Goal: Complete application form

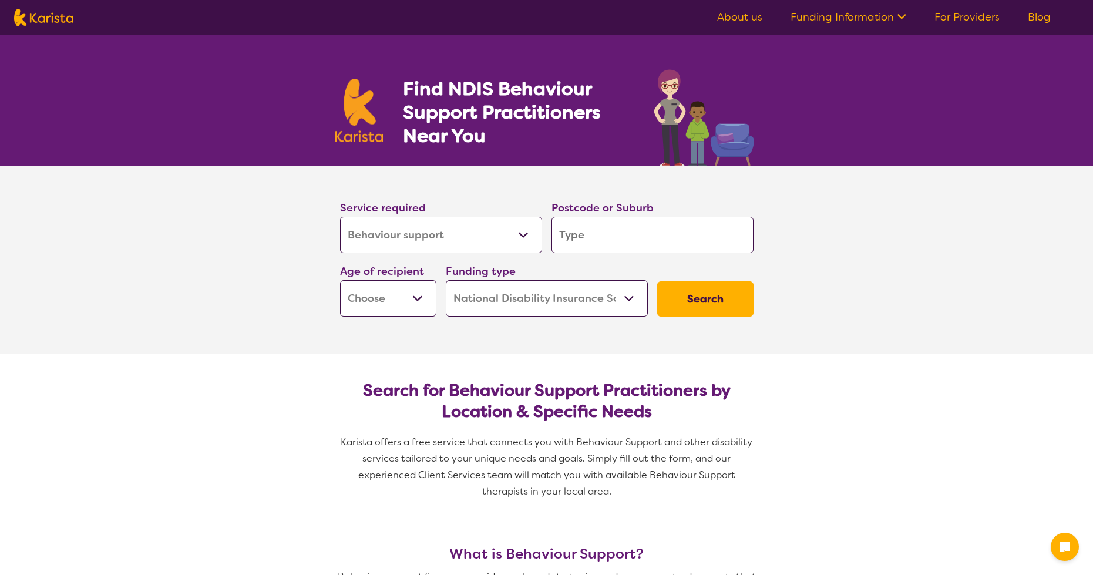
select select "Behaviour support"
select select "NDIS"
select select "Behaviour support"
select select "NDIS"
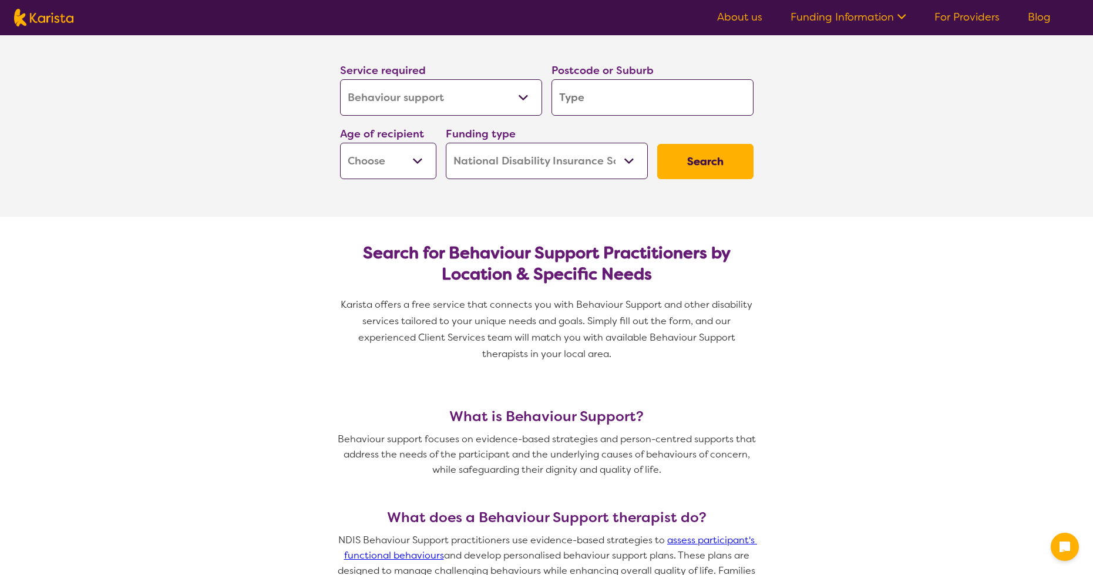
scroll to position [139, 0]
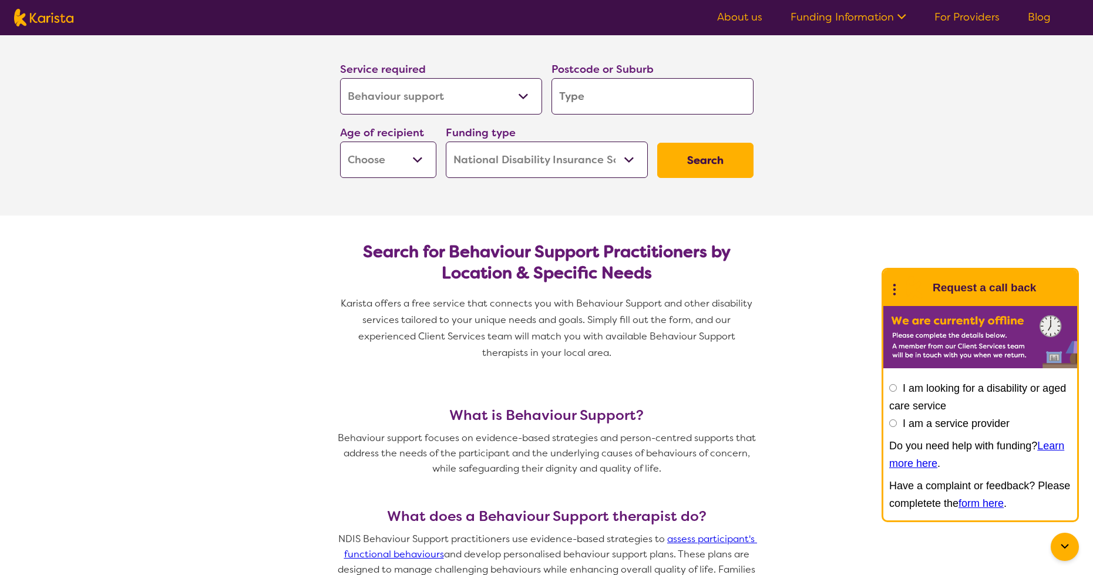
click at [477, 93] on select "Allied Health Assistant Assessment ([MEDICAL_DATA] or [MEDICAL_DATA]) Behaviour…" at bounding box center [441, 96] width 202 height 36
select select "Assessment ([MEDICAL_DATA] or [MEDICAL_DATA])"
click at [586, 92] on input "search" at bounding box center [652, 96] width 202 height 36
type input "3"
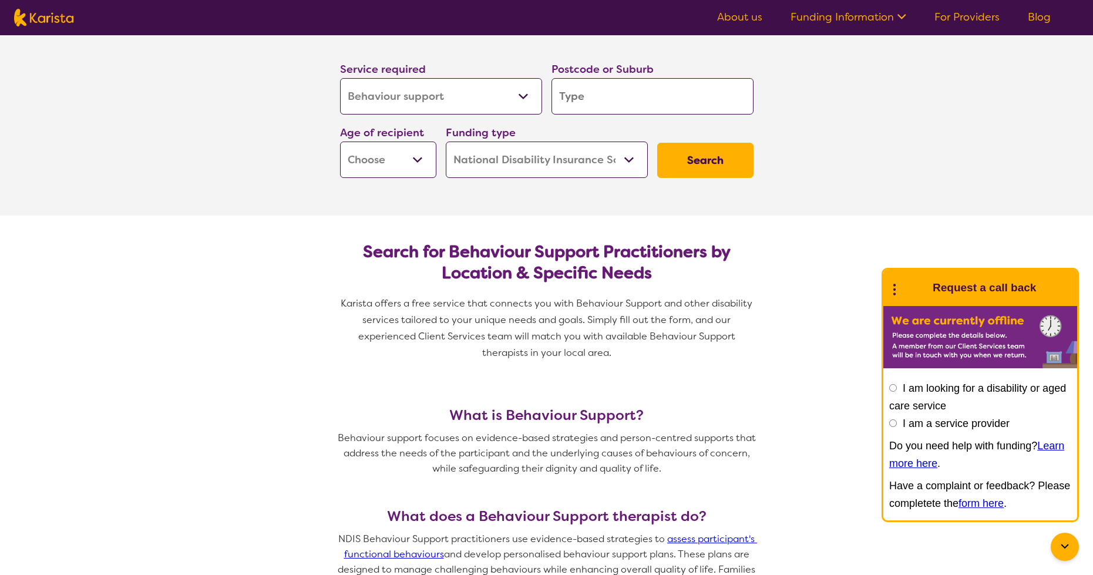
type input "3"
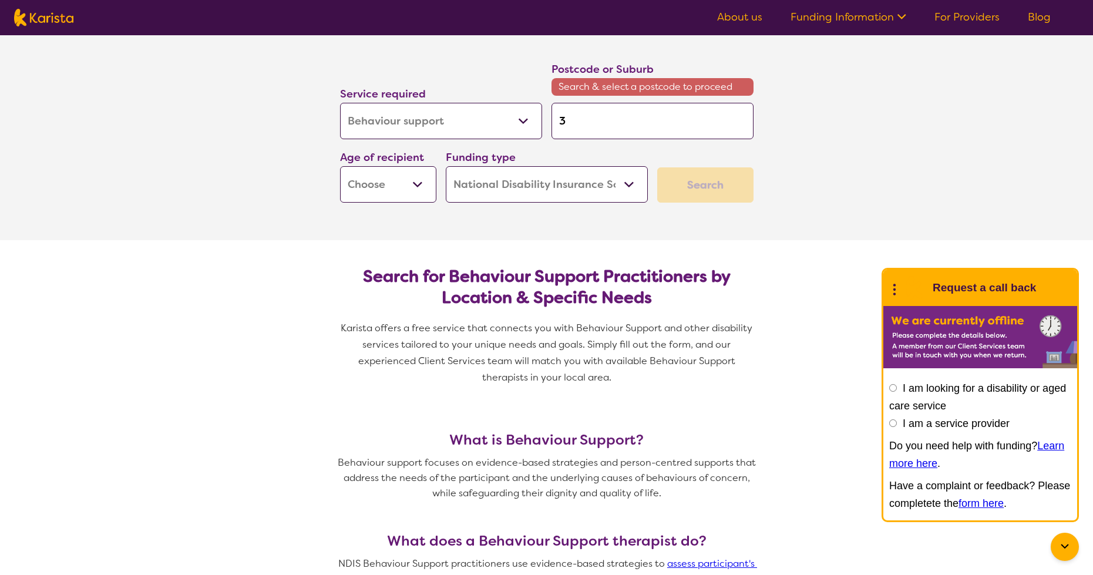
type input "30"
type input "303"
type input "3030"
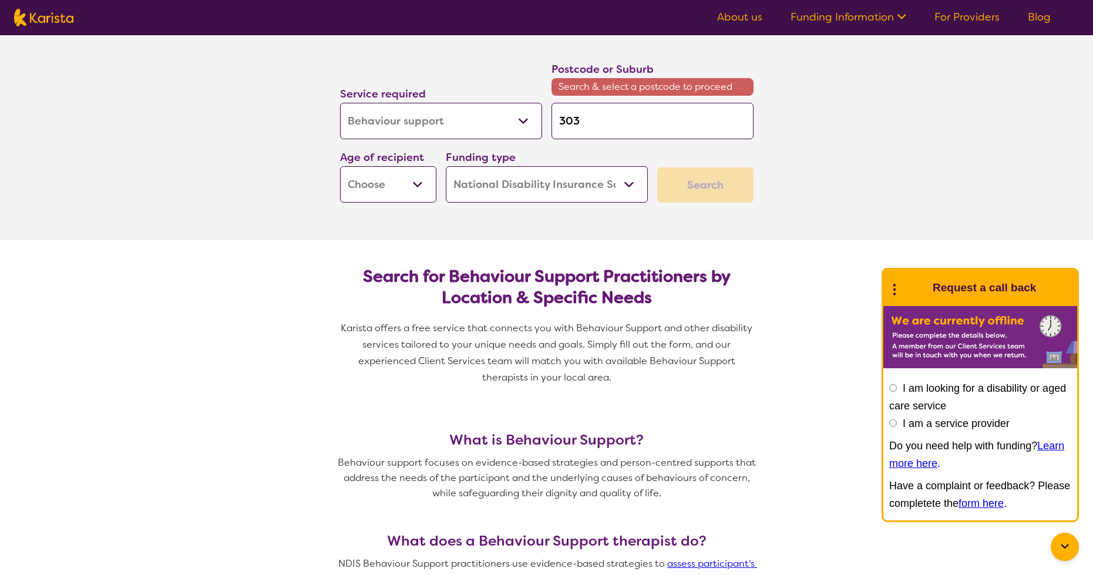
type input "3030"
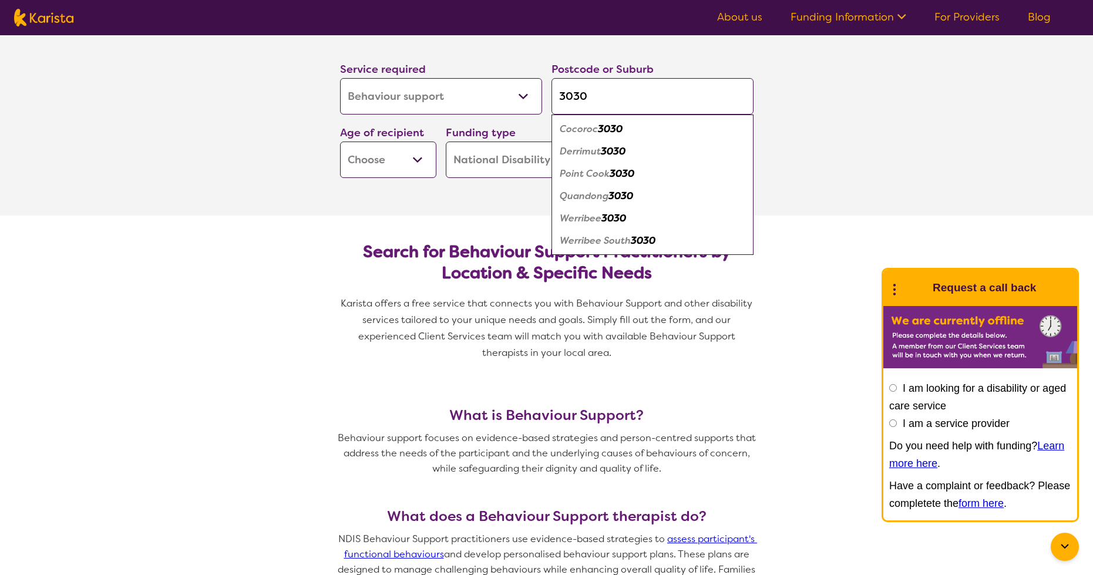
type input "3030"
click at [411, 163] on select "Early Childhood - 0 to 9 Child - 10 to 11 Adolescent - 12 to 17 Adult - 18 to 6…" at bounding box center [388, 159] width 96 height 36
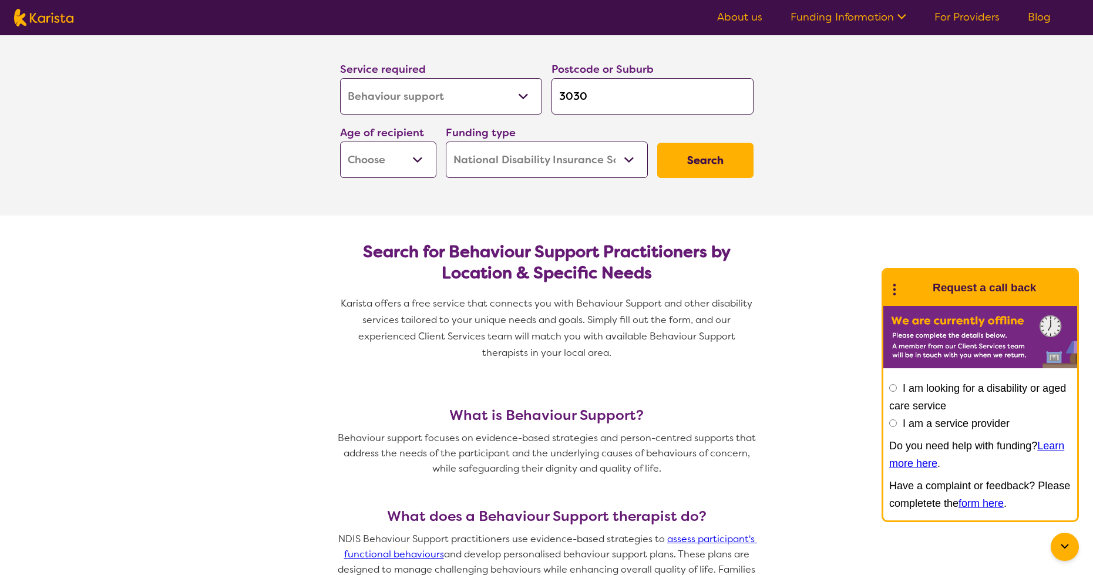
scroll to position [141, 0]
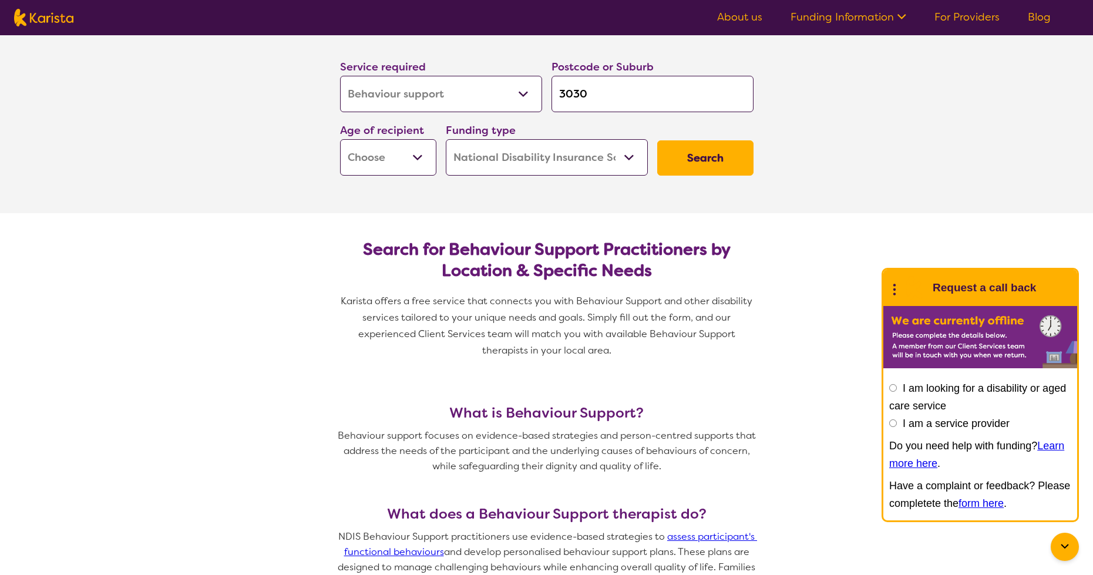
select select "EC"
click at [710, 163] on button "Search" at bounding box center [705, 157] width 96 height 35
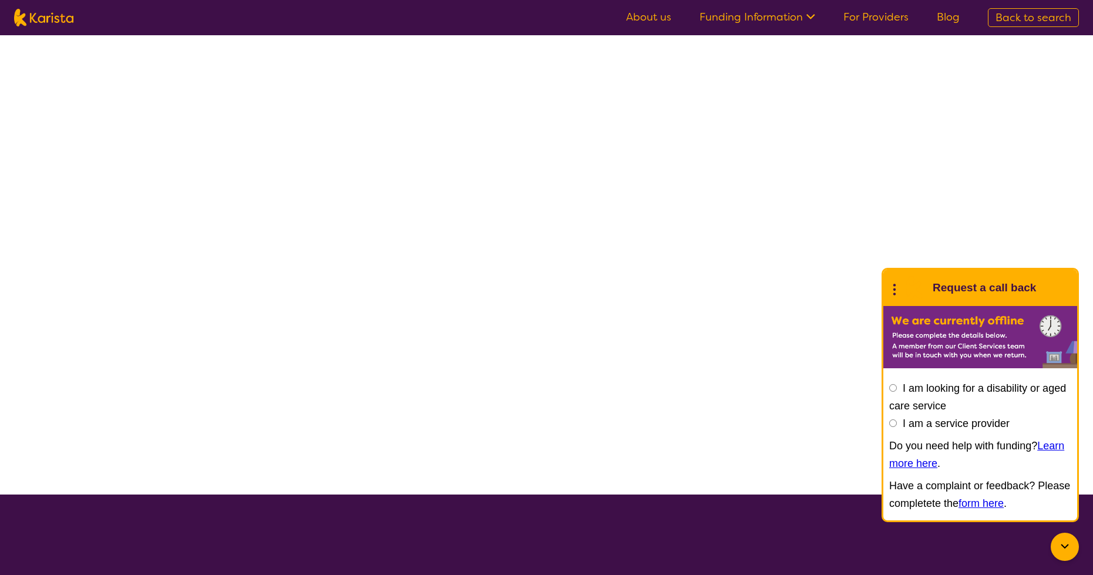
select select "NDIS"
select select "Assessment ([MEDICAL_DATA] or [MEDICAL_DATA])"
select select "EC"
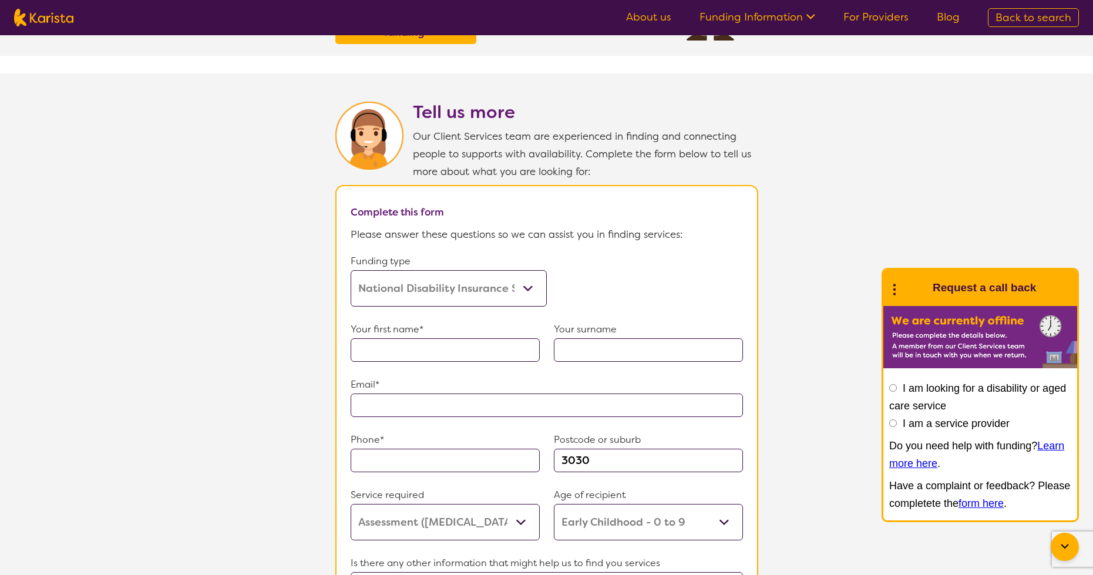
scroll to position [518, 0]
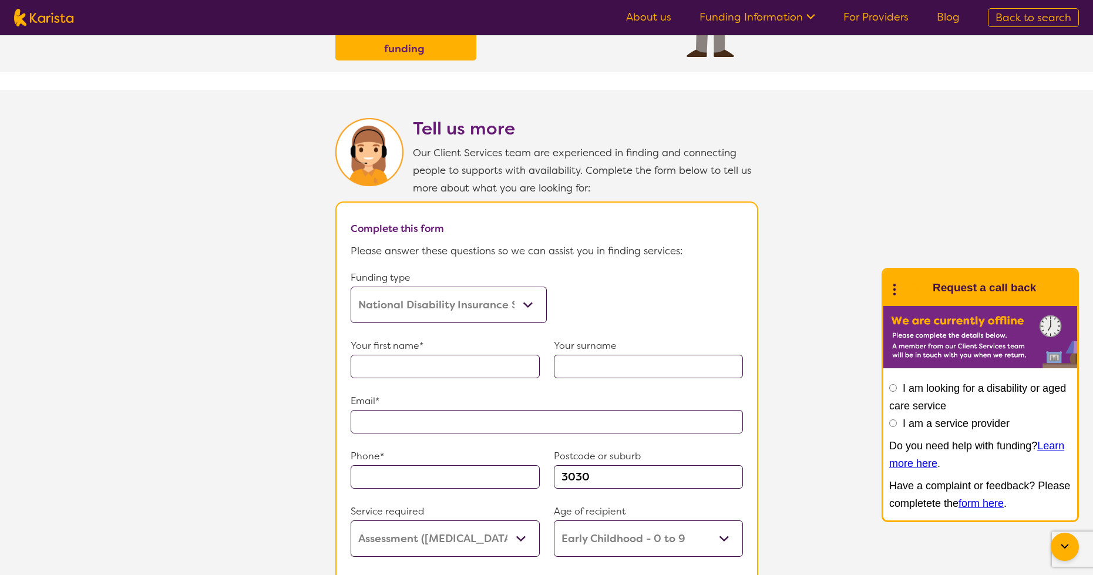
click at [391, 373] on input "text" at bounding box center [444, 366] width 189 height 23
type input "[PERSON_NAME]"
type input "ATCHI"
type input "**********"
type input "0457794799"
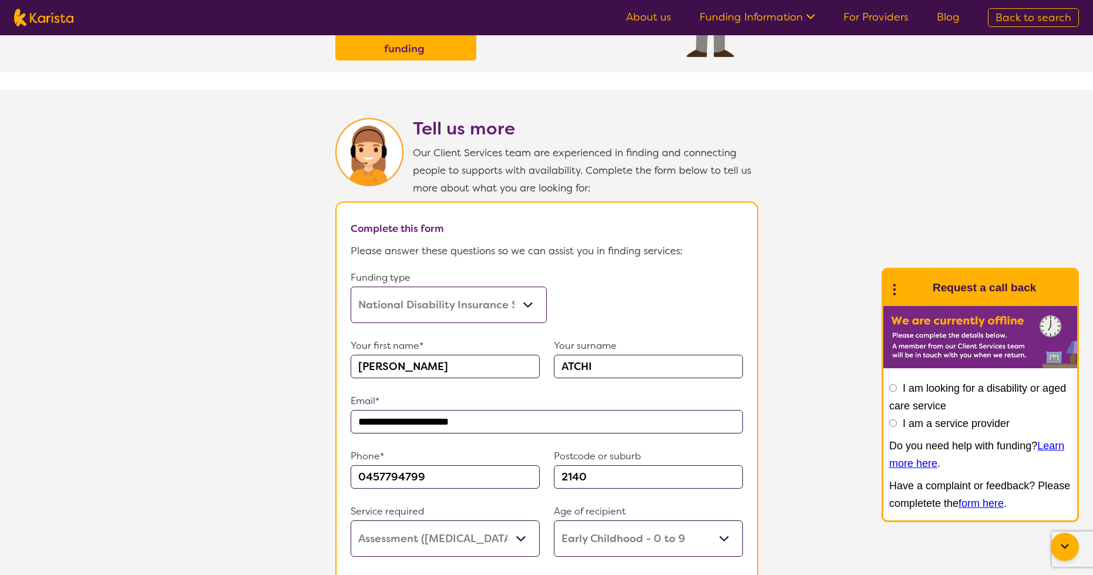
click at [416, 402] on p "Email*" at bounding box center [546, 401] width 392 height 18
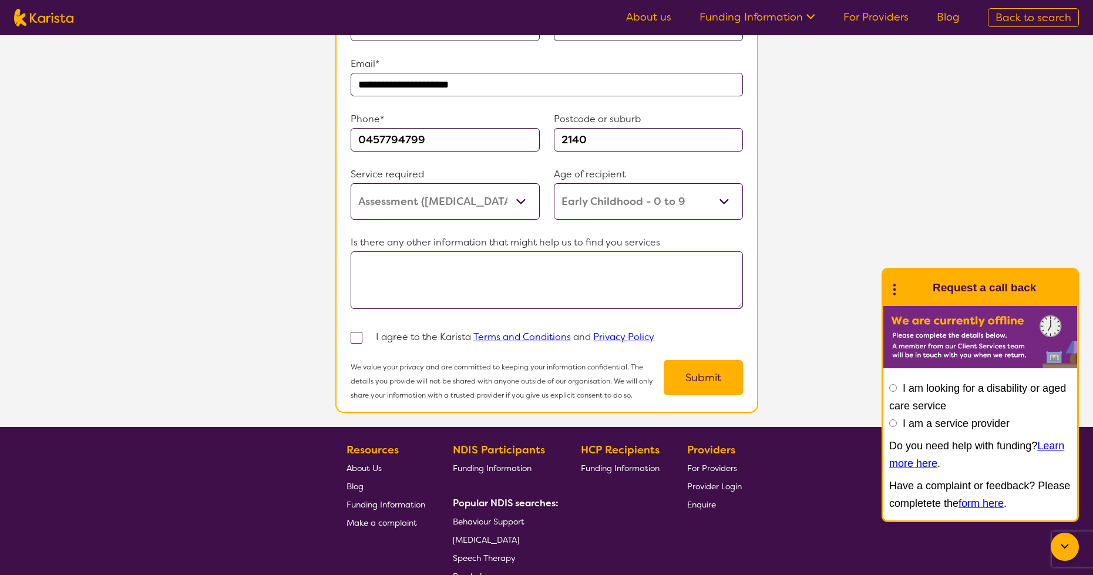
scroll to position [881, 0]
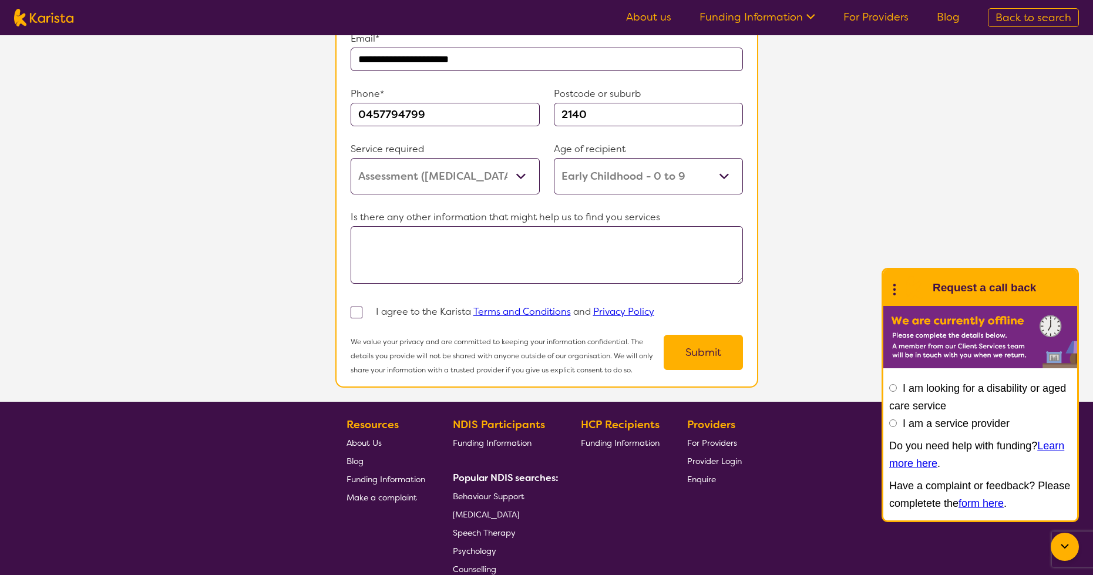
click at [676, 112] on input "2140" at bounding box center [648, 114] width 189 height 23
type input "3030"
click at [372, 234] on textarea at bounding box center [546, 255] width 392 height 58
click at [288, 347] on section "**********" at bounding box center [546, 65] width 1093 height 674
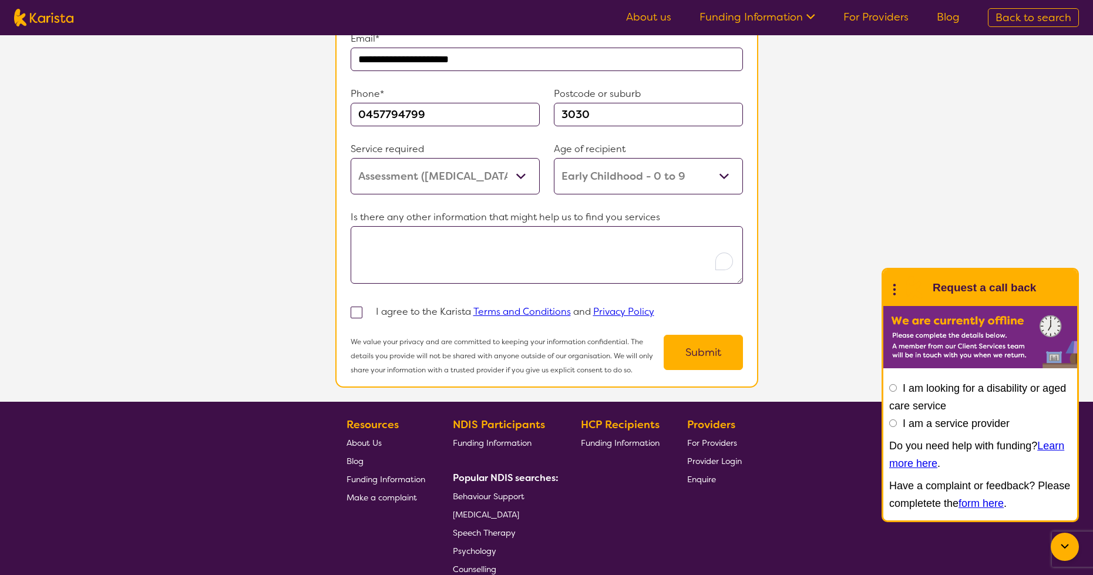
click at [404, 309] on p "I agree to the Karista Terms and Conditions and Privacy Policy" at bounding box center [515, 312] width 278 height 18
click at [352, 310] on span at bounding box center [356, 312] width 12 height 12
click at [368, 310] on input "checkbox" at bounding box center [372, 312] width 8 height 8
checkbox input "true"
click at [933, 247] on section "**********" at bounding box center [546, 65] width 1093 height 674
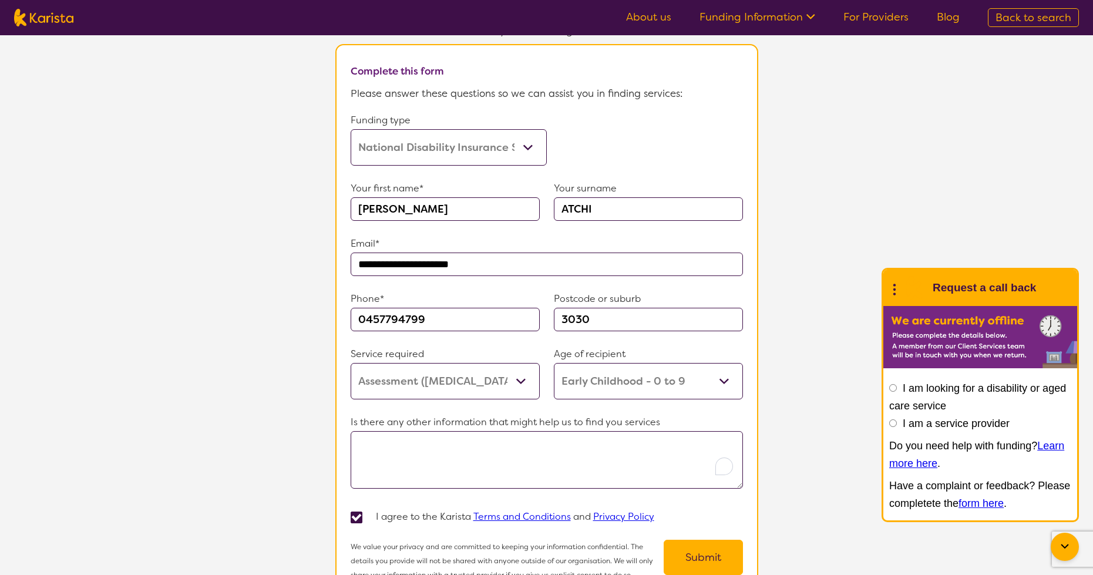
scroll to position [678, 0]
click at [712, 557] on button "Submit" at bounding box center [702, 554] width 79 height 35
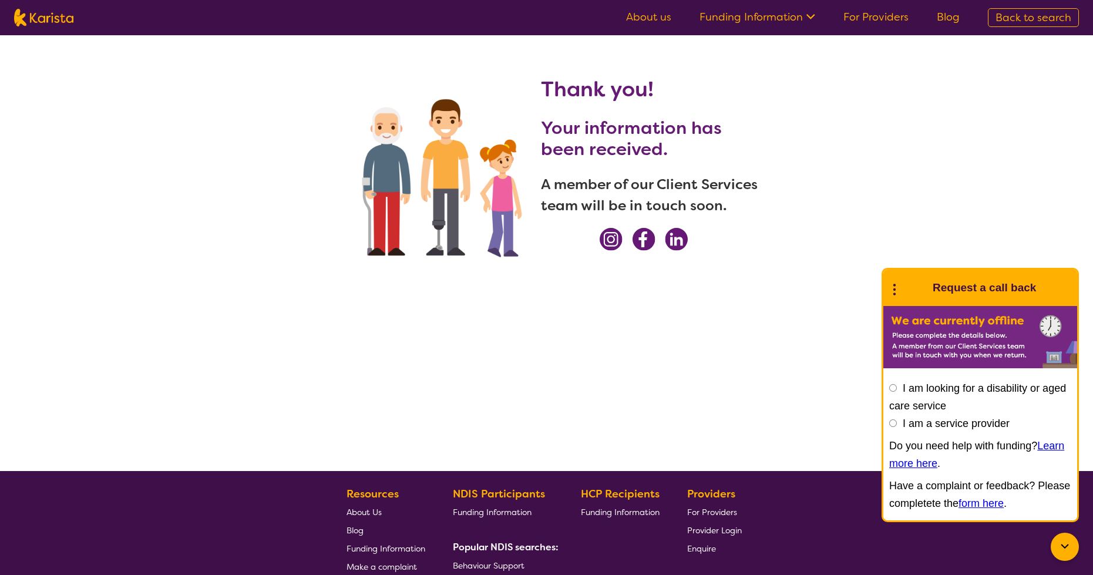
scroll to position [0, 0]
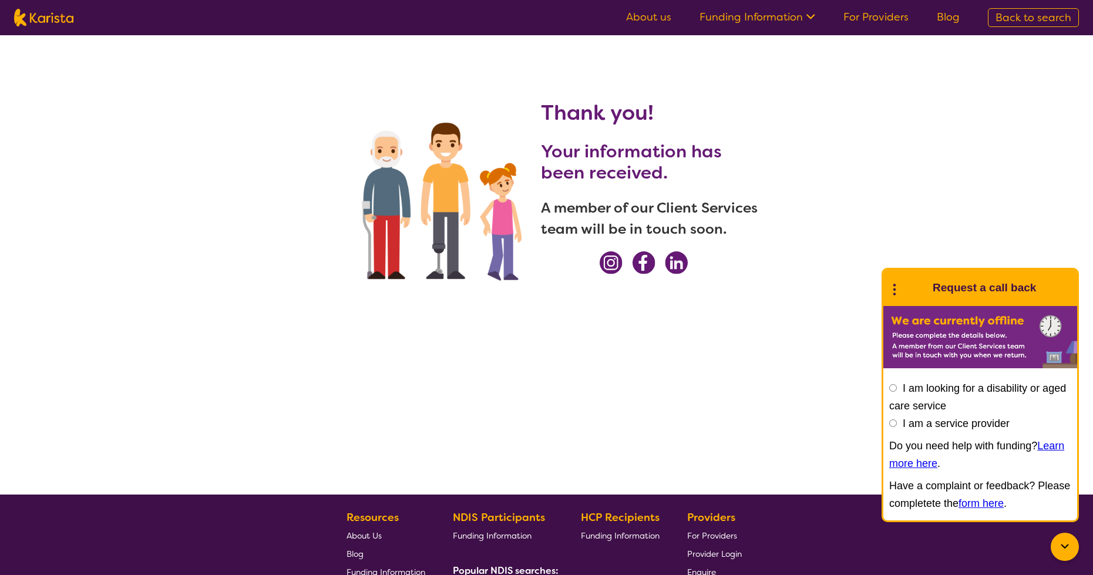
click at [50, 21] on img at bounding box center [43, 18] width 59 height 18
select select "Assessment ([MEDICAL_DATA] or [MEDICAL_DATA])"
select select "EC"
select select "NDIS"
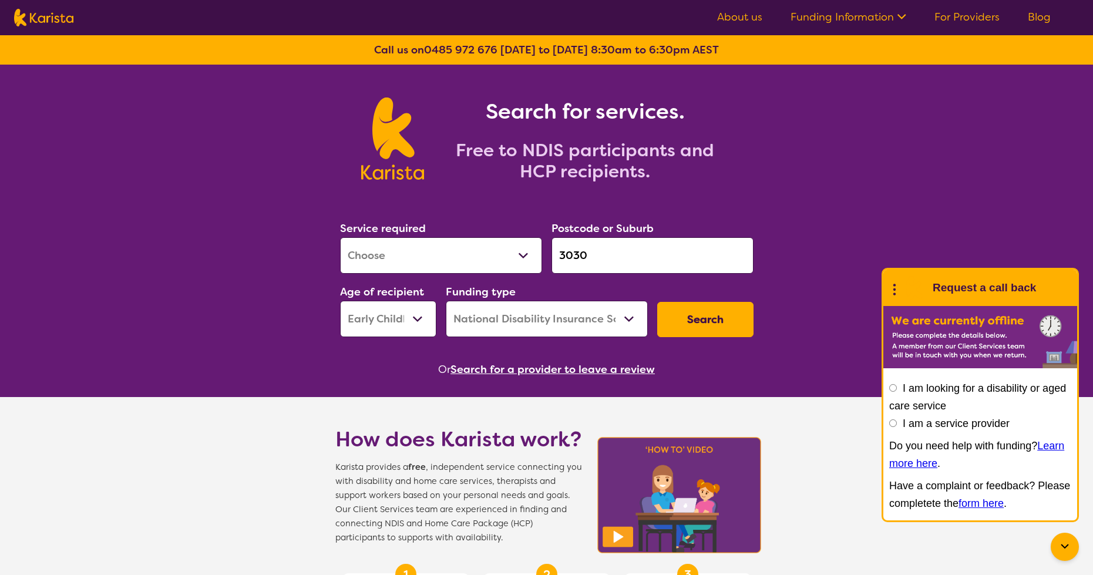
select select "NDIS"
select select "Assessment ([MEDICAL_DATA] or [MEDICAL_DATA])"
select select "EC"
